Goal: Task Accomplishment & Management: Manage account settings

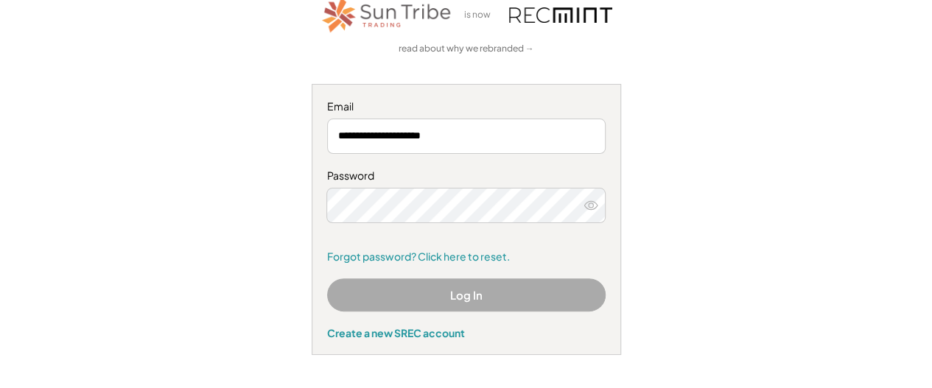
scroll to position [354, 0]
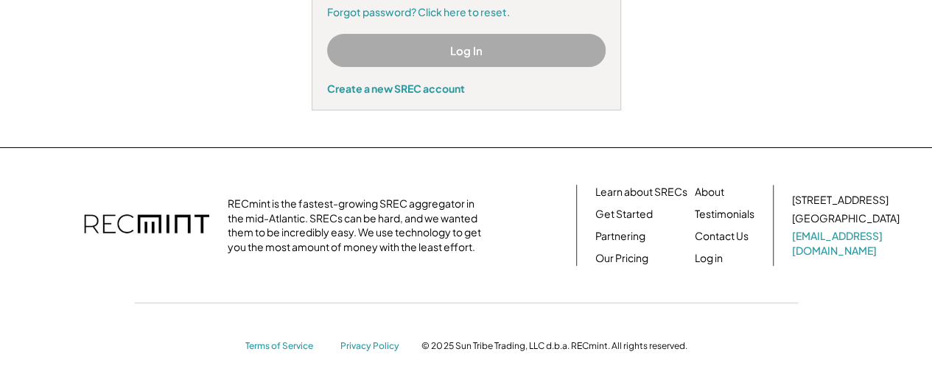
click at [466, 49] on button "Log In" at bounding box center [466, 50] width 278 height 33
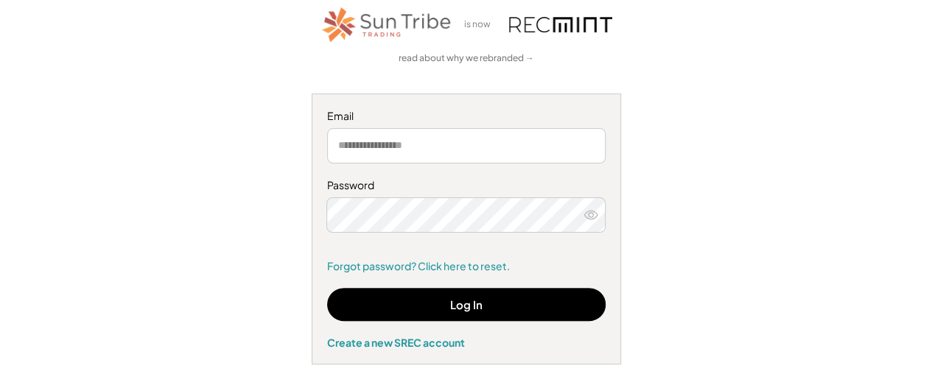
scroll to position [78, 0]
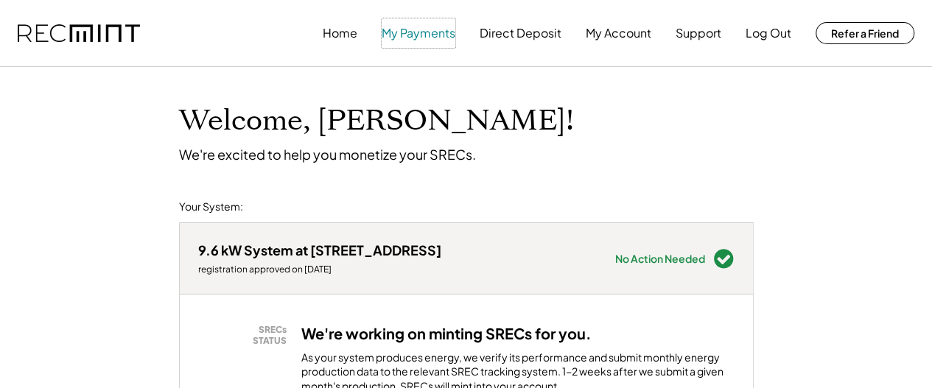
click at [421, 33] on button "My Payments" at bounding box center [419, 32] width 74 height 29
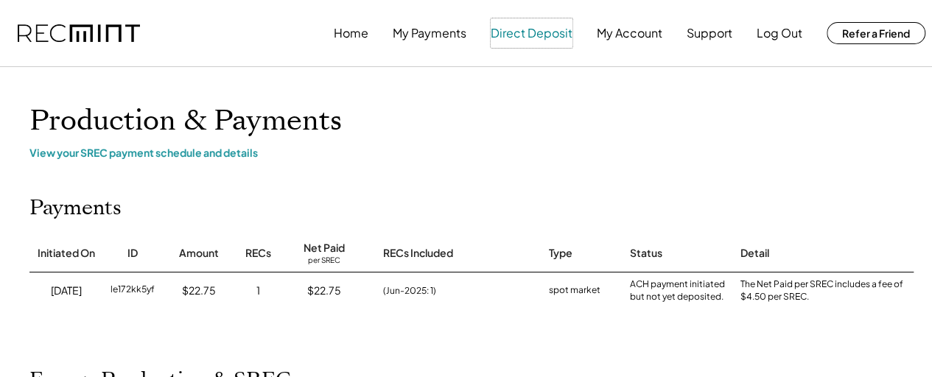
click at [533, 32] on button "Direct Deposit" at bounding box center [532, 32] width 82 height 29
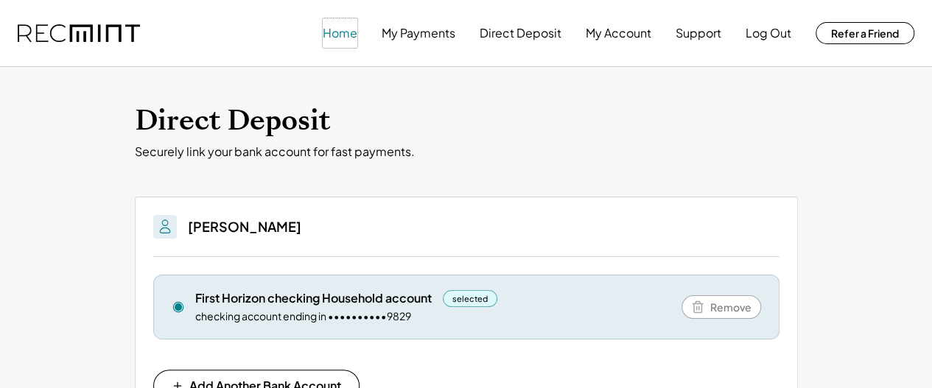
click at [340, 36] on button "Home" at bounding box center [340, 32] width 35 height 29
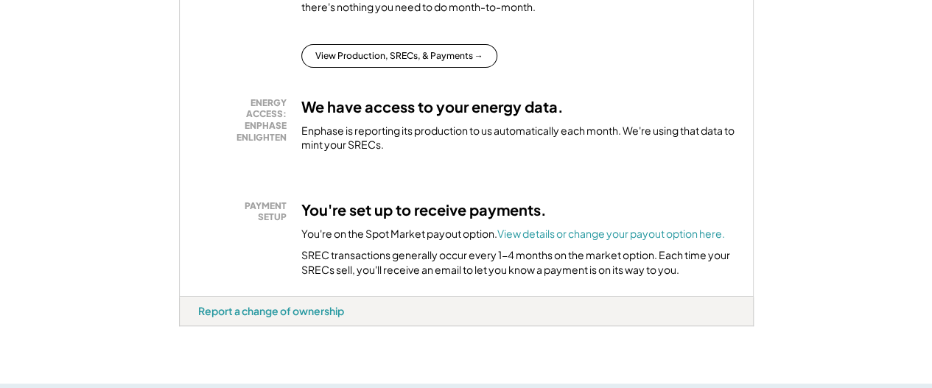
scroll to position [460, 0]
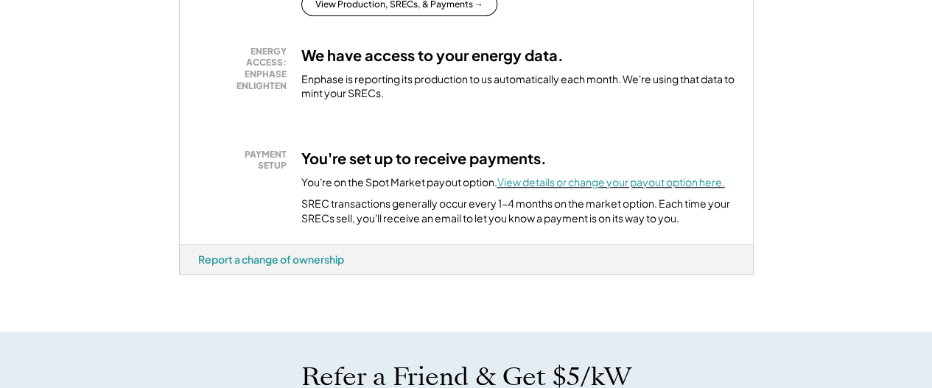
click at [594, 189] on font "View details or change your payout option here." at bounding box center [611, 181] width 228 height 13
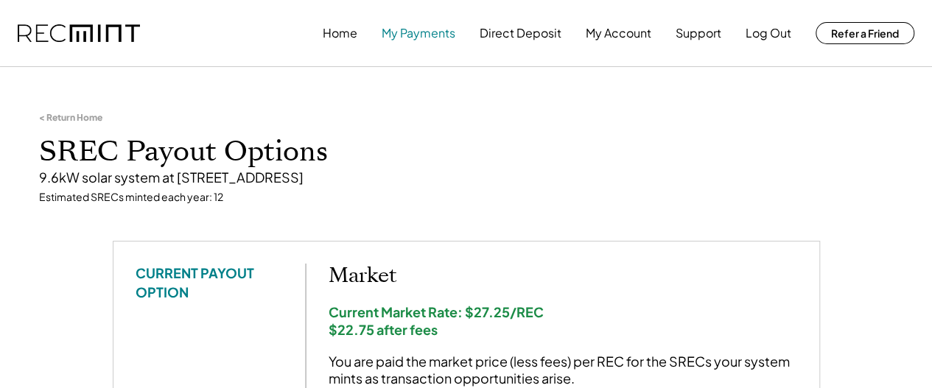
click at [425, 35] on button "My Payments" at bounding box center [419, 32] width 74 height 29
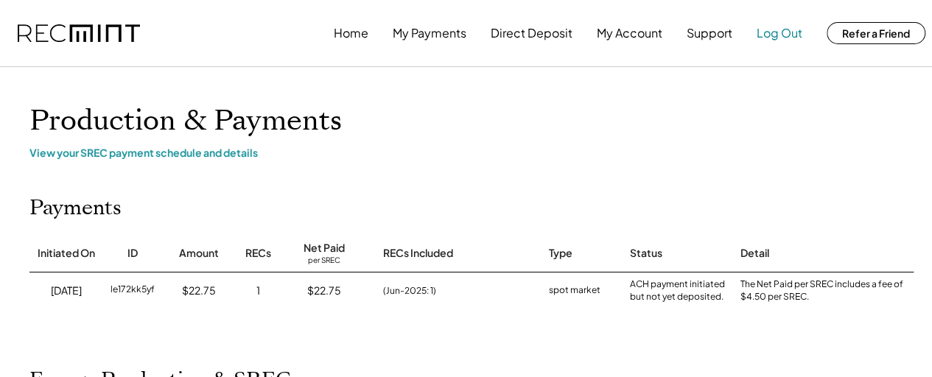
click at [779, 35] on button "Log Out" at bounding box center [779, 32] width 46 height 29
